Goal: Information Seeking & Learning: Learn about a topic

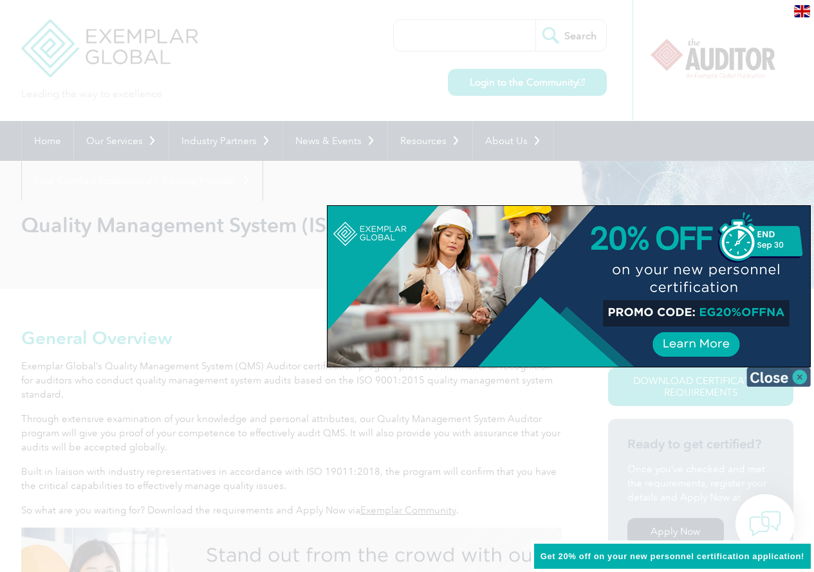
click at [777, 374] on img at bounding box center [778, 376] width 64 height 19
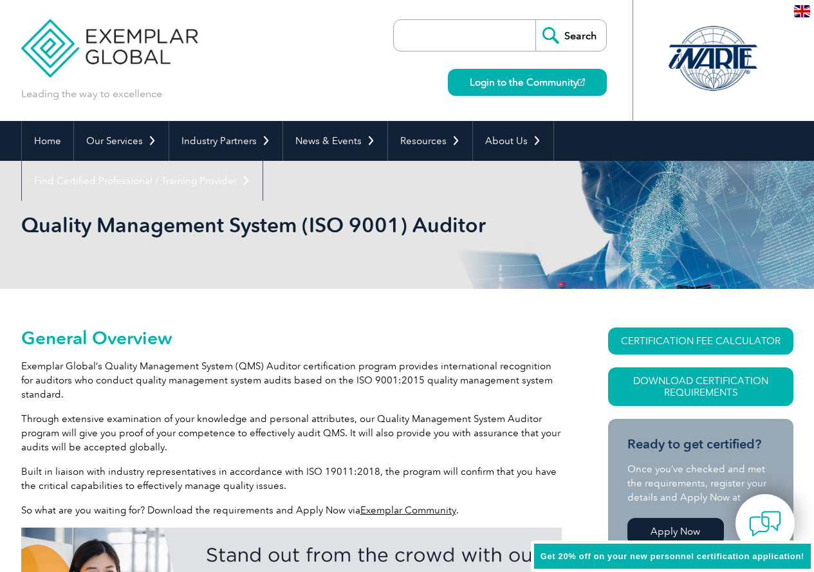
click at [390, 392] on p "Exemplar Global’s Quality Management System (QMS) Auditor certification program…" at bounding box center [291, 380] width 540 height 42
click at [469, 388] on p "Exemplar Global’s Quality Management System (QMS) Auditor certification program…" at bounding box center [291, 380] width 540 height 42
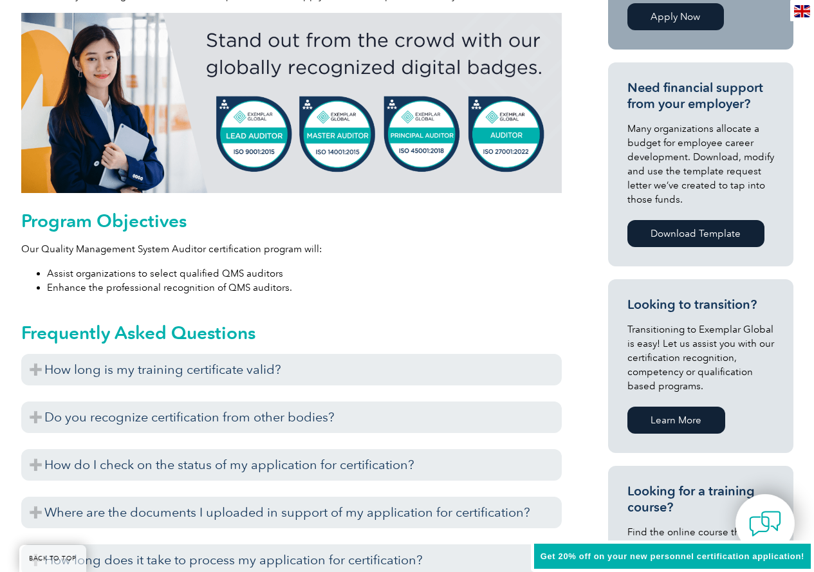
scroll to position [64, 0]
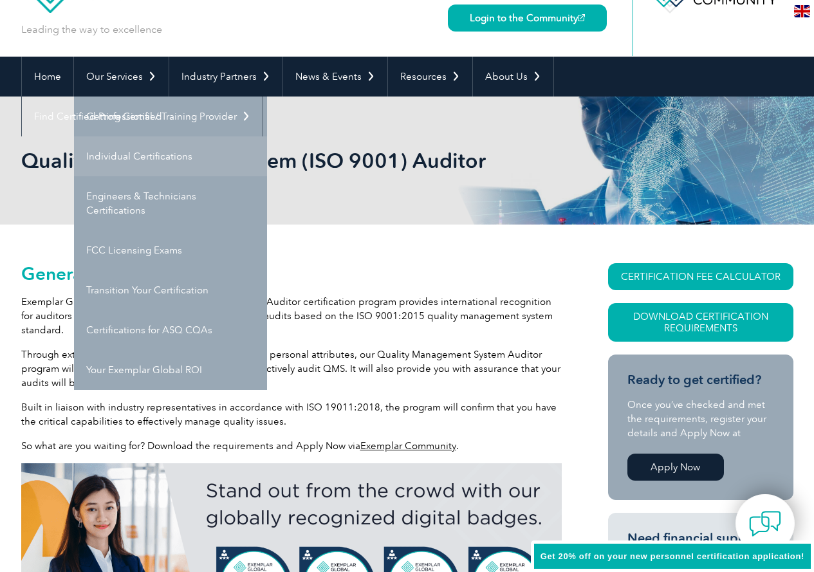
click at [148, 150] on link "Individual Certifications" at bounding box center [170, 156] width 193 height 40
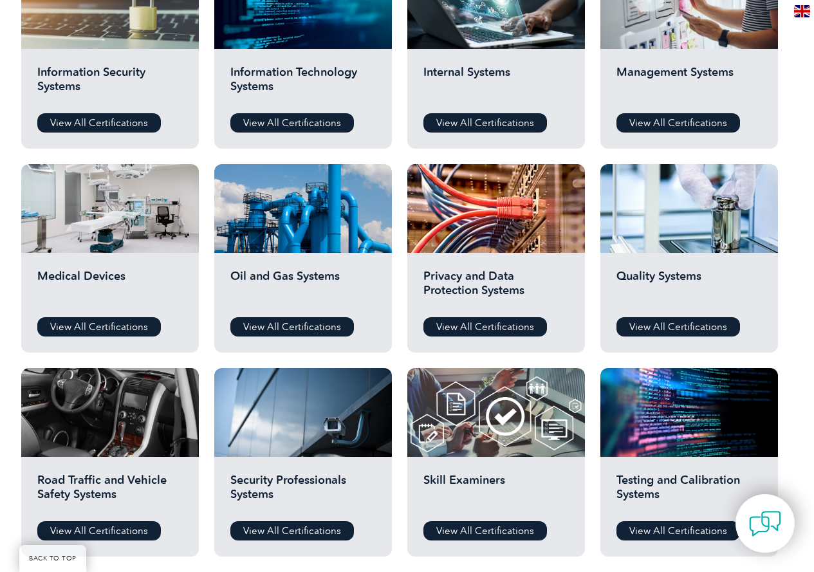
scroll to position [965, 0]
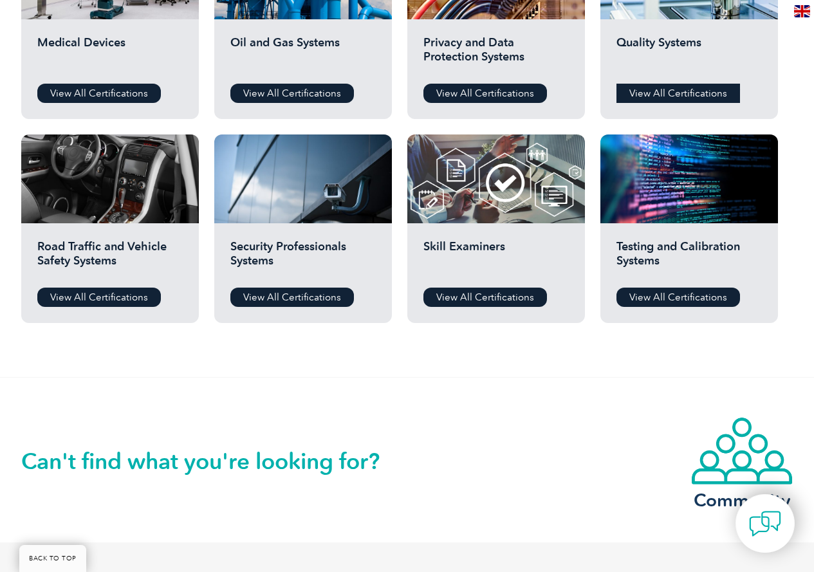
click at [675, 87] on link "View All Certifications" at bounding box center [677, 93] width 123 height 19
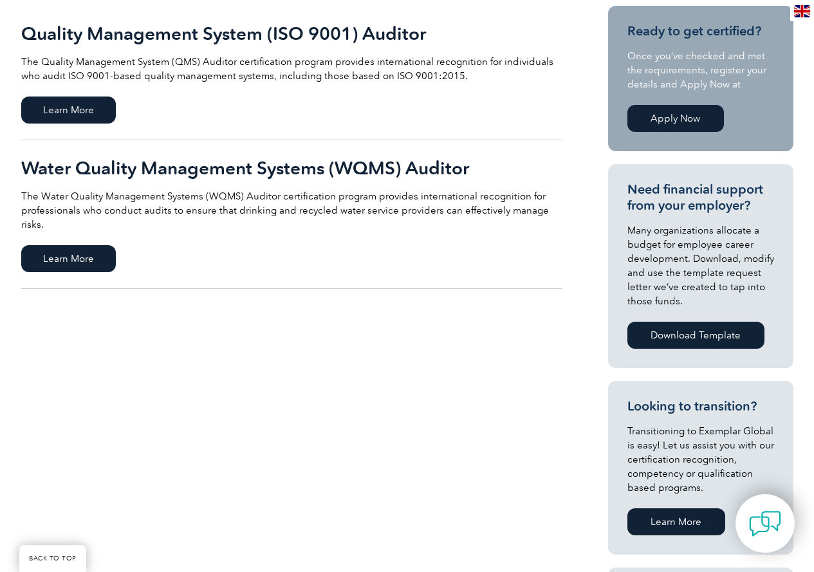
scroll to position [64, 0]
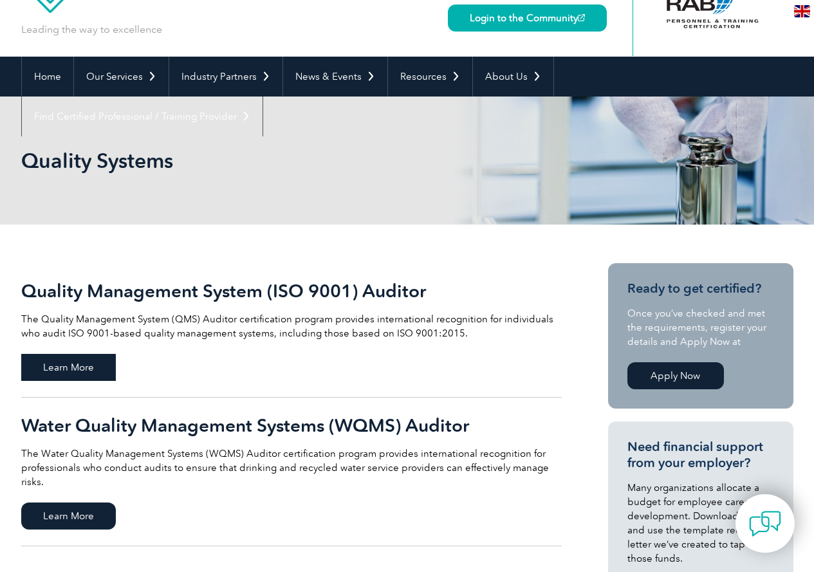
click at [41, 361] on span "Learn More" at bounding box center [68, 367] width 95 height 27
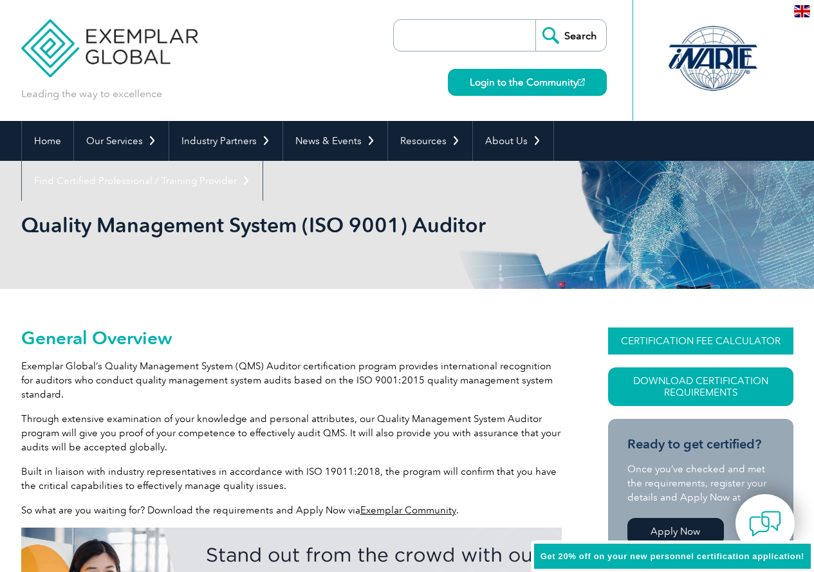
click at [654, 332] on link "CERTIFICATION FEE CALCULATOR" at bounding box center [700, 340] width 185 height 27
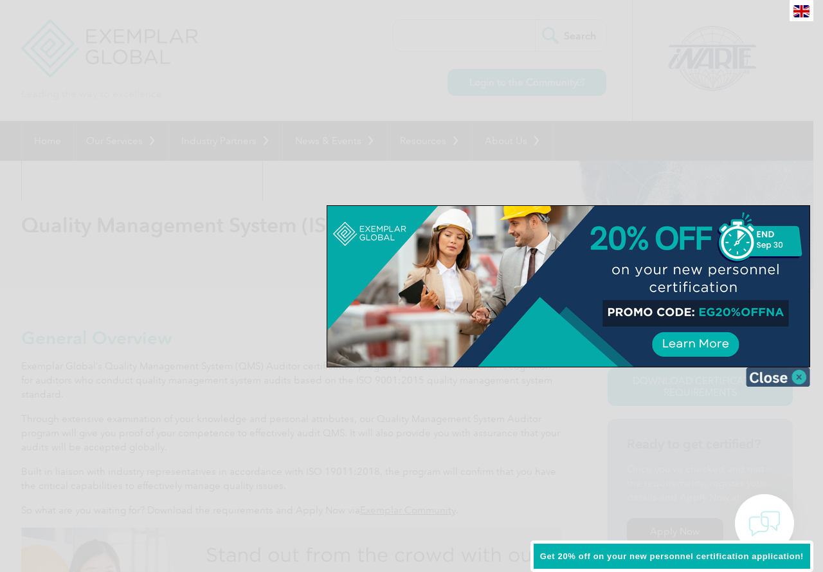
click at [765, 378] on img at bounding box center [778, 376] width 64 height 19
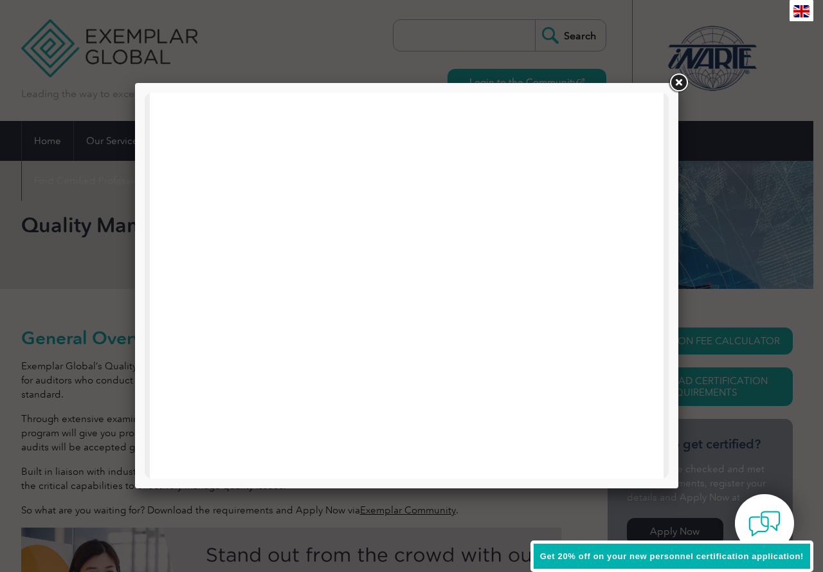
scroll to position [356, 0]
